Goal: Task Accomplishment & Management: Manage account settings

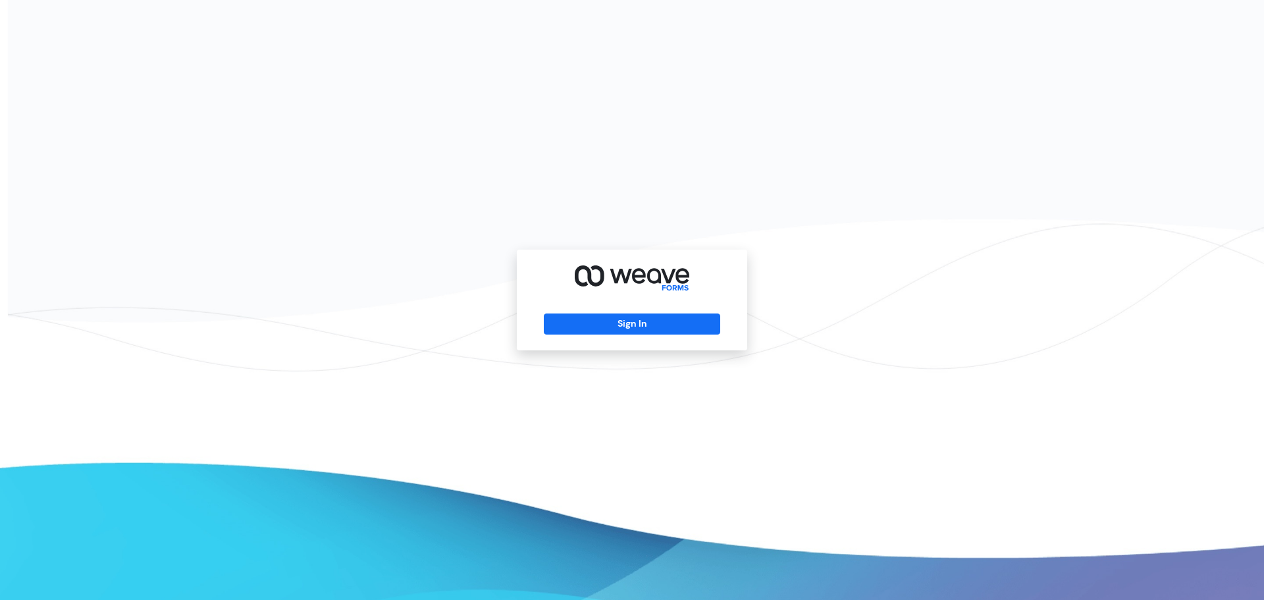
click at [631, 336] on div "Sign In" at bounding box center [632, 299] width 230 height 101
click at [631, 328] on button "Sign In" at bounding box center [632, 323] width 176 height 21
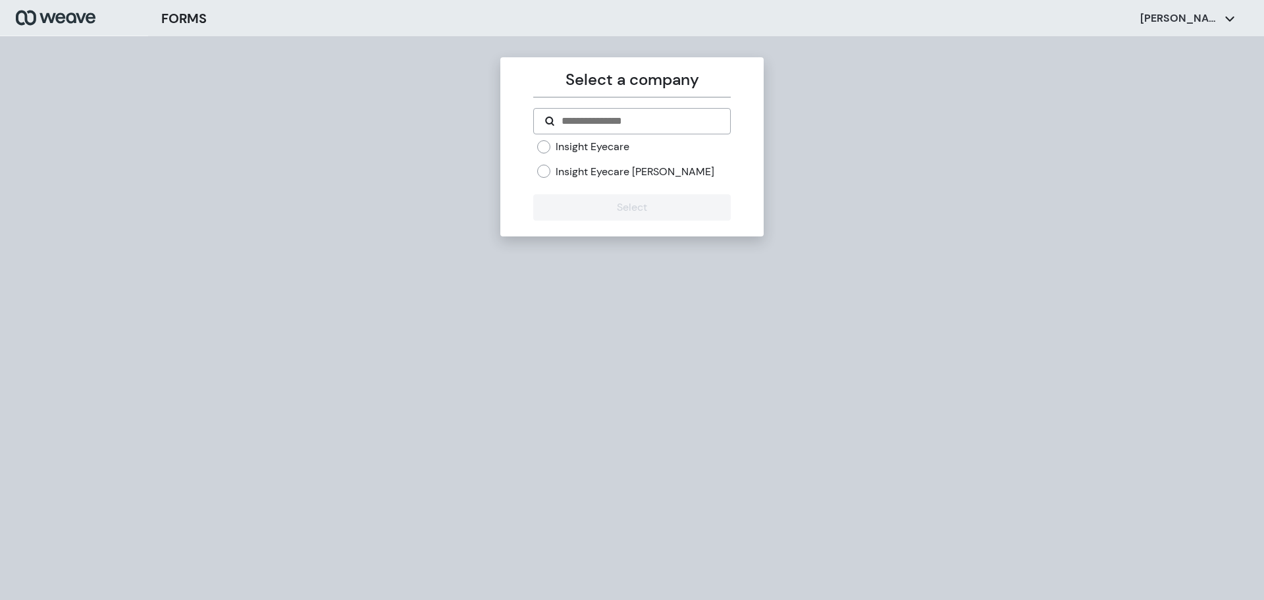
click at [594, 147] on label "Insight Eyecare" at bounding box center [593, 147] width 74 height 14
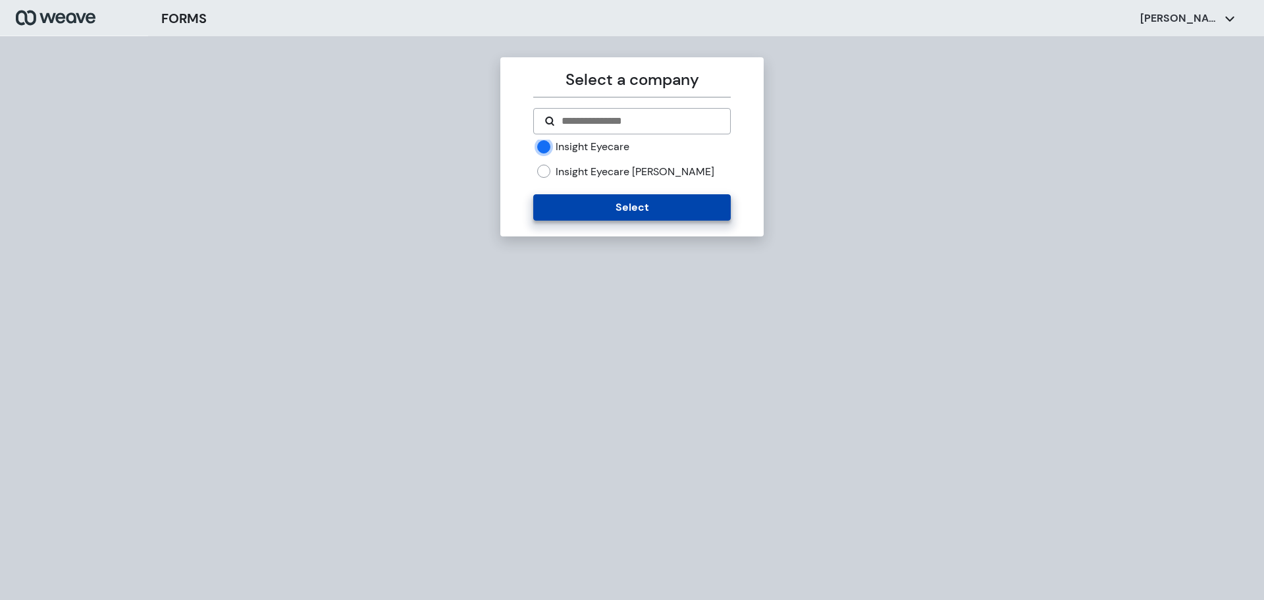
click at [613, 205] on button "Select" at bounding box center [631, 207] width 197 height 26
